Goal: Task Accomplishment & Management: Complete application form

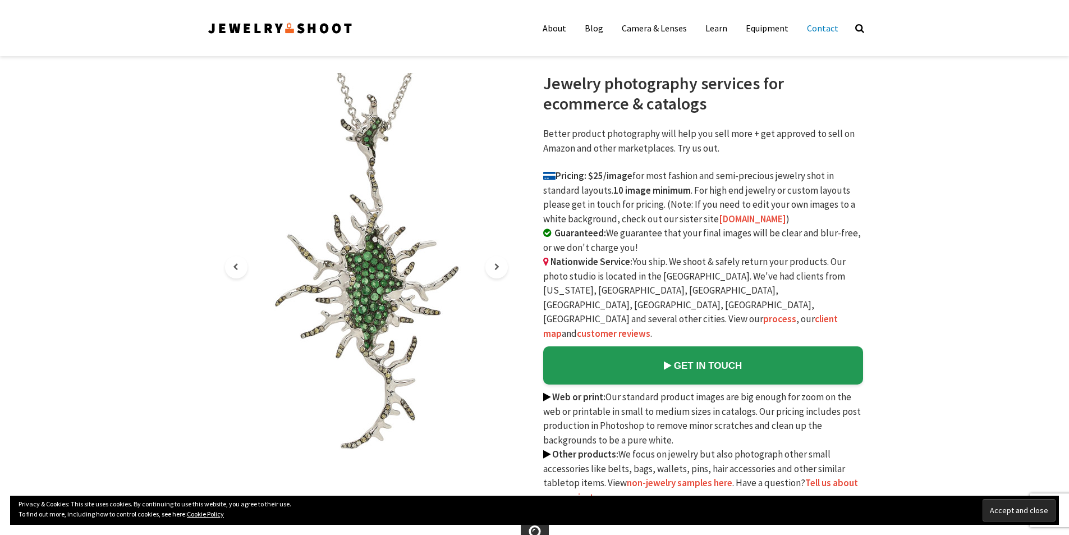
click at [812, 36] on link "Contact" at bounding box center [822, 28] width 48 height 22
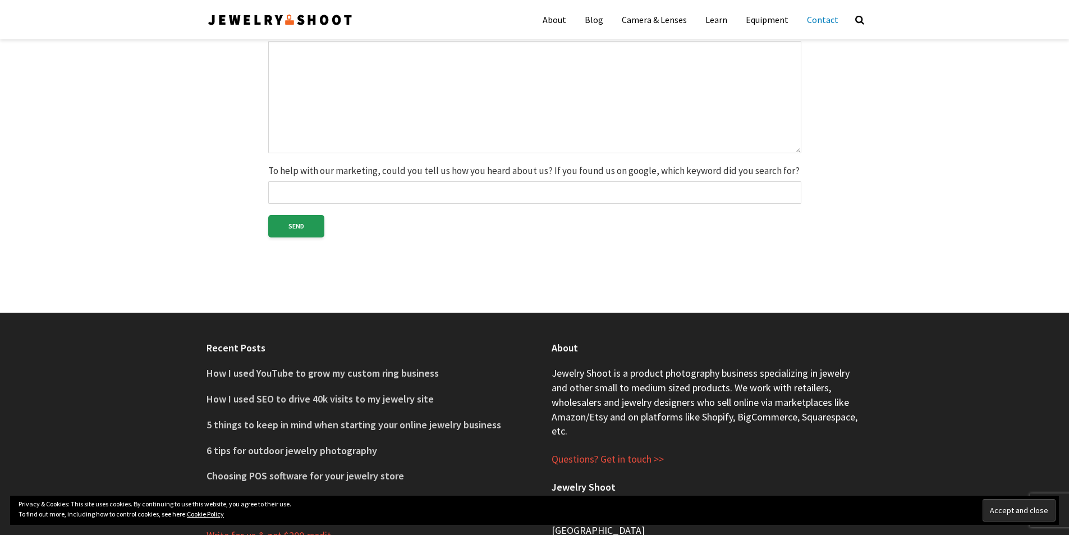
scroll to position [224, 0]
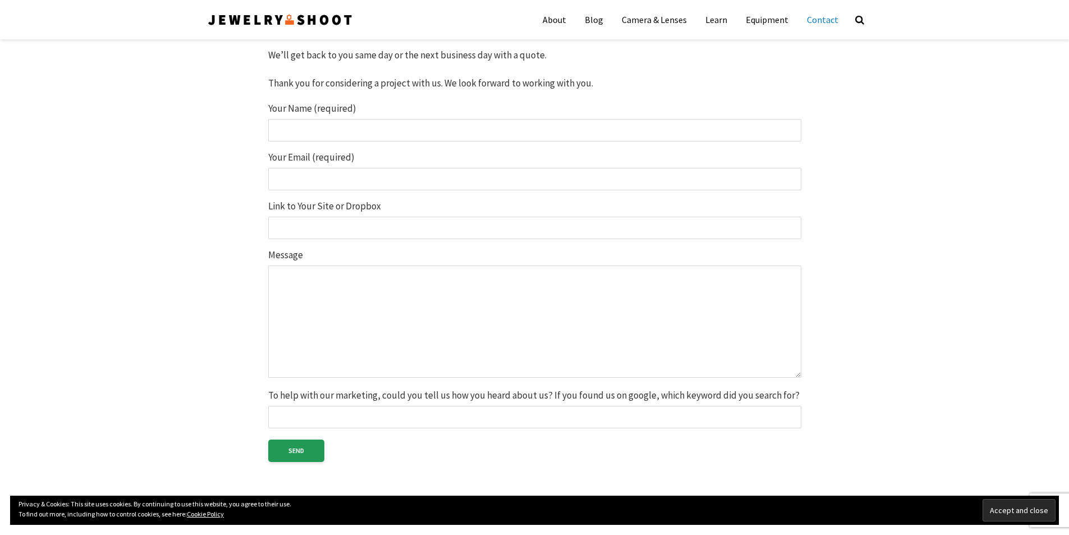
click at [406, 131] on input "Your Name (required)" at bounding box center [534, 130] width 533 height 22
type input "manoj kumar"
type input "editingimagesmedia@gmail.com"
click at [362, 233] on input "Link to Your Site or Dropbox" at bounding box center [534, 228] width 533 height 22
type input "https://www.editingimagesmedia.com/portfolio.php"
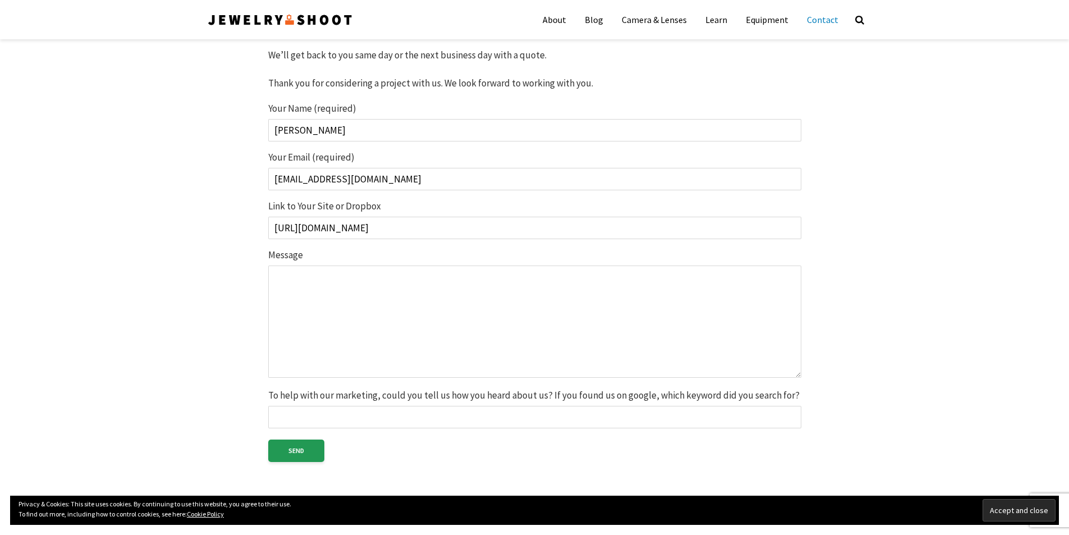
click at [360, 283] on textarea "Message" at bounding box center [534, 321] width 533 height 112
paste textarea "+1 (646) 666-7737"
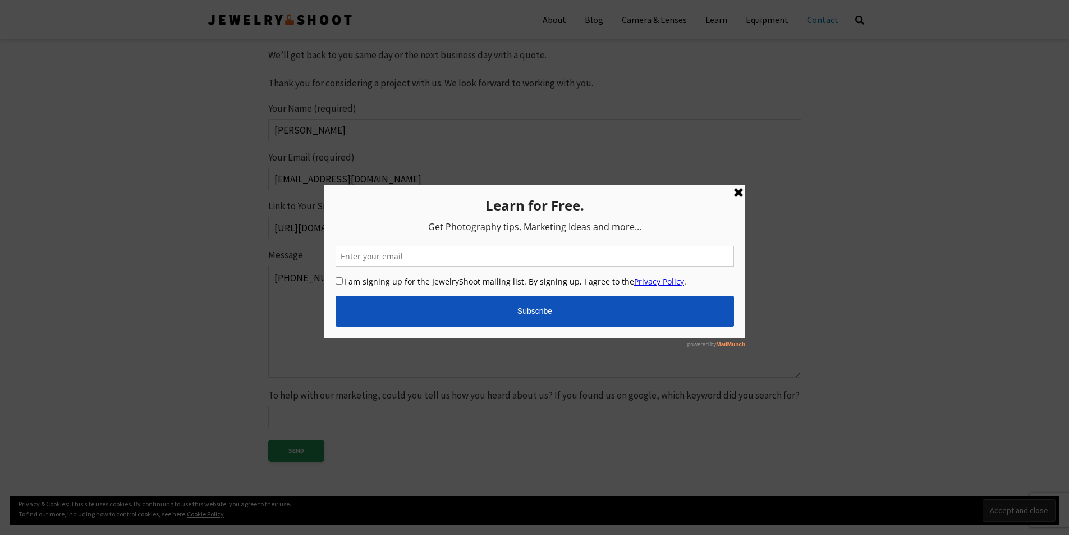
click at [742, 192] on link at bounding box center [737, 192] width 13 height 13
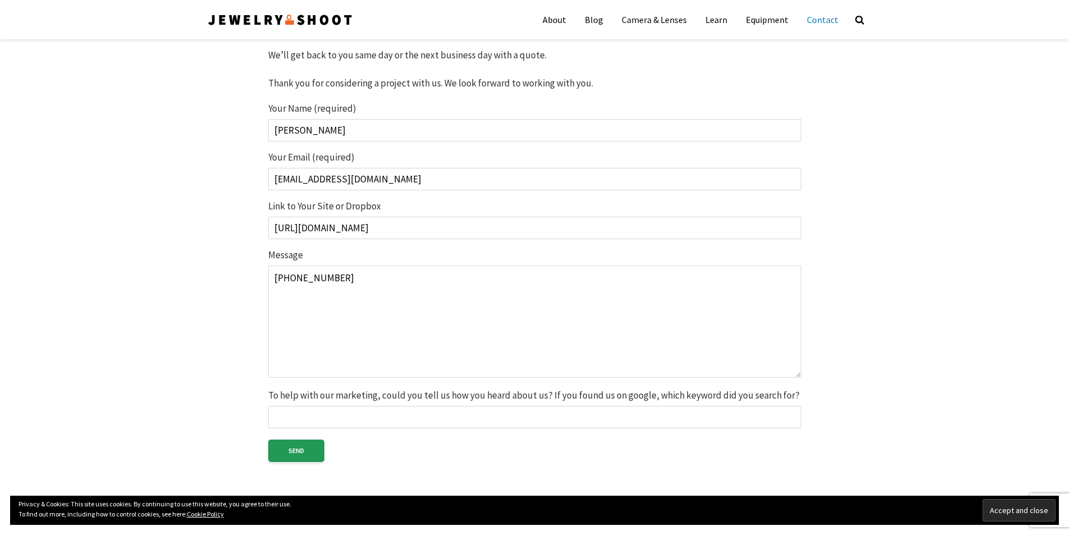
drag, startPoint x: 346, startPoint y: 283, endPoint x: 234, endPoint y: 293, distance: 112.1
click at [234, 293] on div "Quick Same Day Response Tell us about your project. Questions? Please reach out…" at bounding box center [534, 176] width 600 height 655
paste textarea "Hello sir, Hope all is going great with you. I am Manoj Kumar from Editing Imag…"
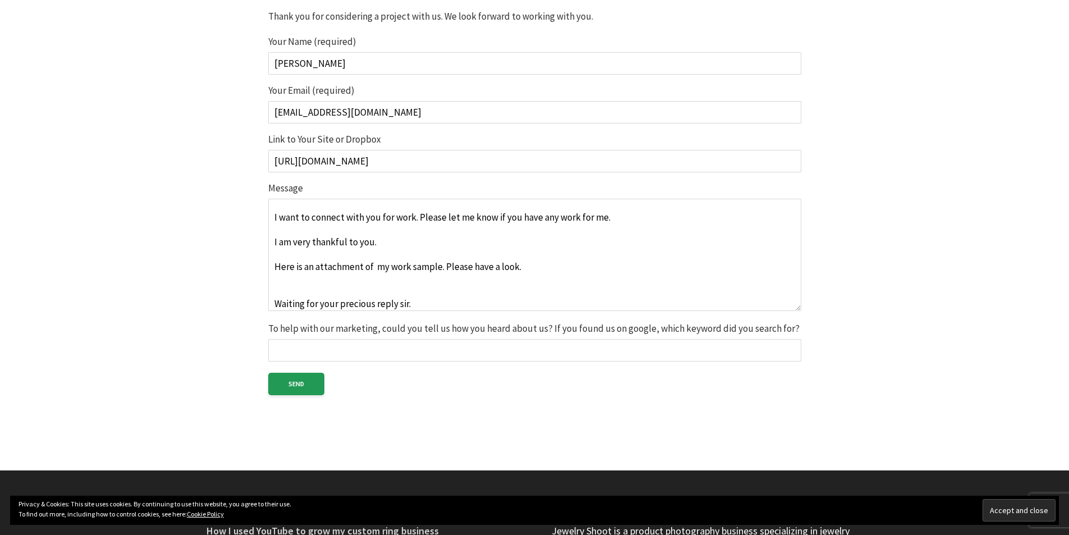
scroll to position [393, 0]
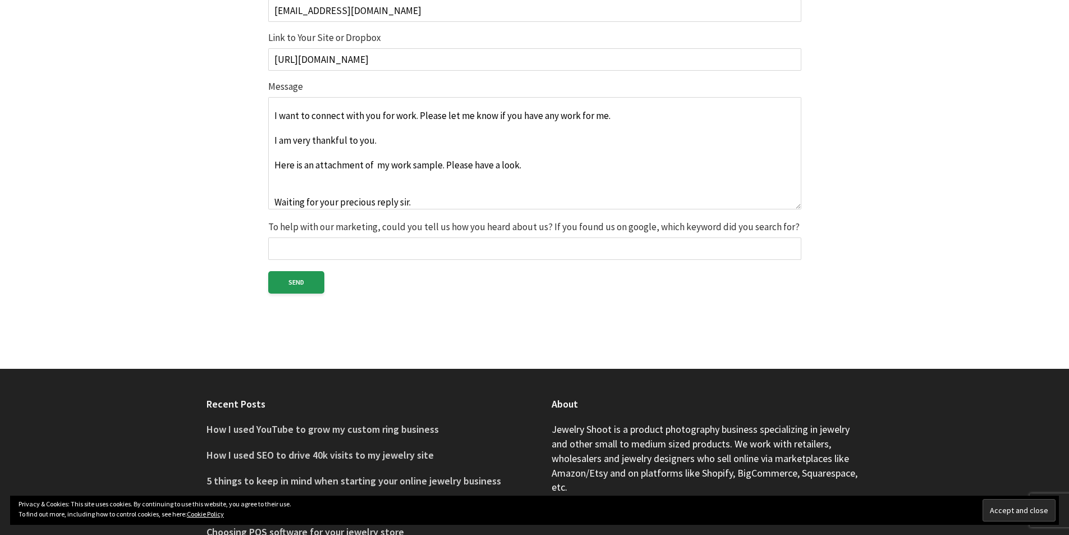
type textarea "Hello sir, Hope all is going great with you. I am Manoj Kumar from Editing Imag…"
click at [343, 251] on input "To help with our marketing, could you tell us how you heard about us? If you fo…" at bounding box center [534, 248] width 533 height 22
click at [297, 289] on input "Send" at bounding box center [296, 282] width 56 height 22
